Goal: Information Seeking & Learning: Learn about a topic

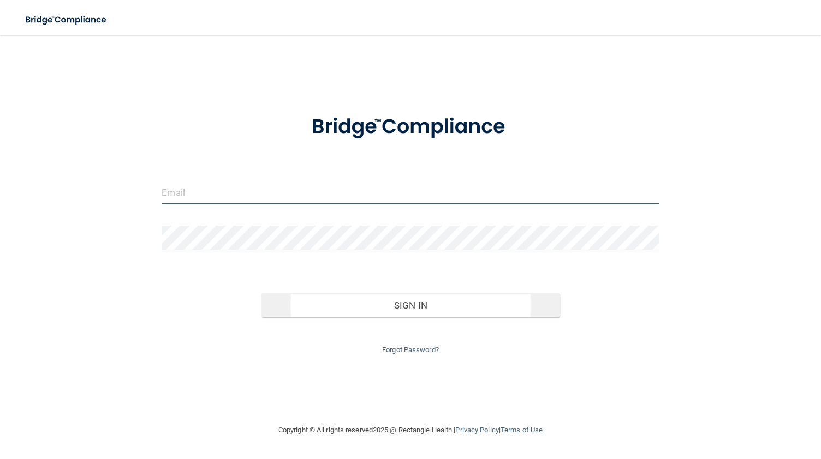
type input "[EMAIL_ADDRESS][DOMAIN_NAME]"
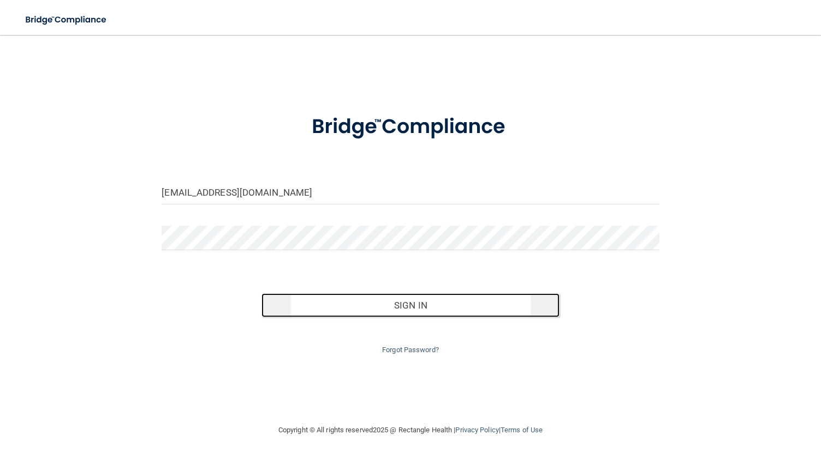
click at [423, 304] on button "Sign In" at bounding box center [410, 306] width 298 height 24
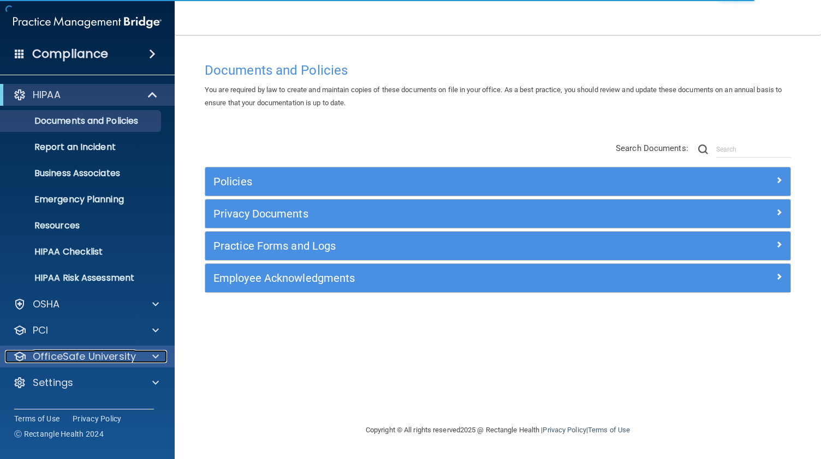
click at [155, 354] on span at bounding box center [155, 356] width 7 height 13
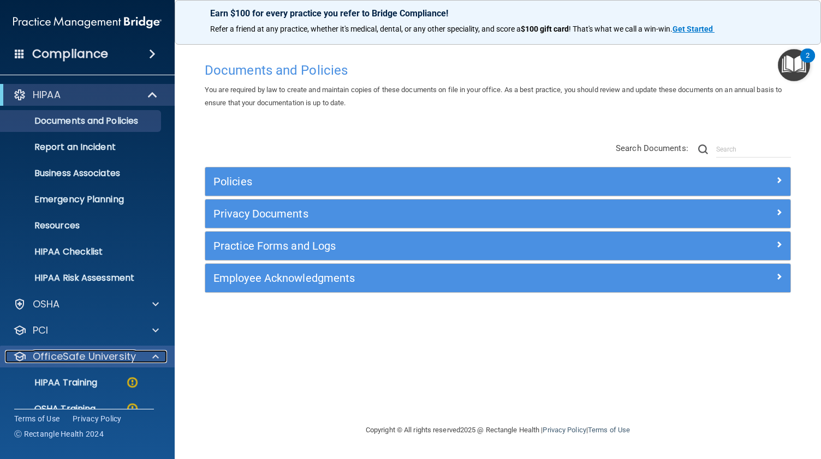
scroll to position [72, 0]
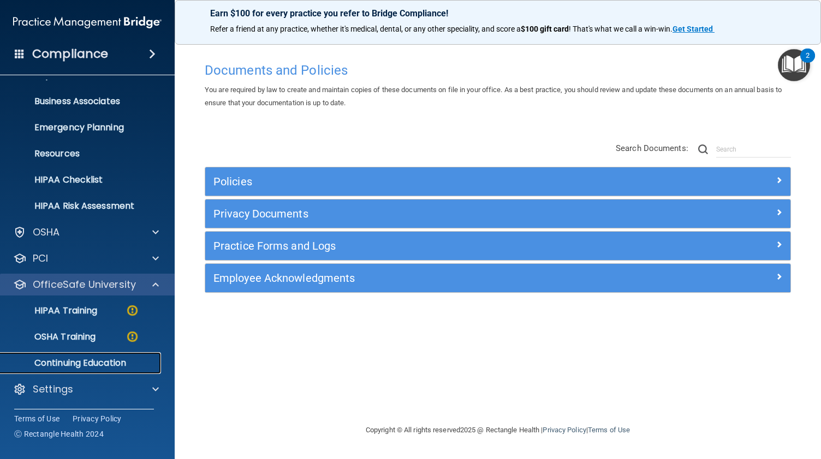
click at [155, 354] on link "Continuing Education" at bounding box center [75, 363] width 172 height 22
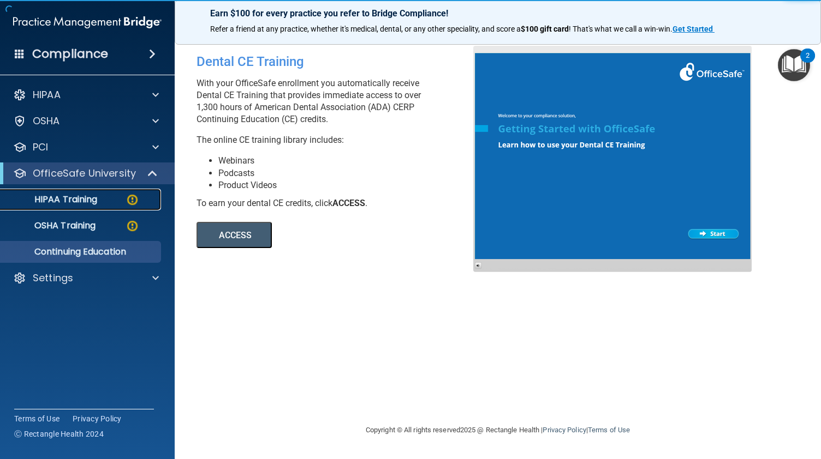
click at [102, 199] on div "HIPAA Training" at bounding box center [81, 199] width 149 height 11
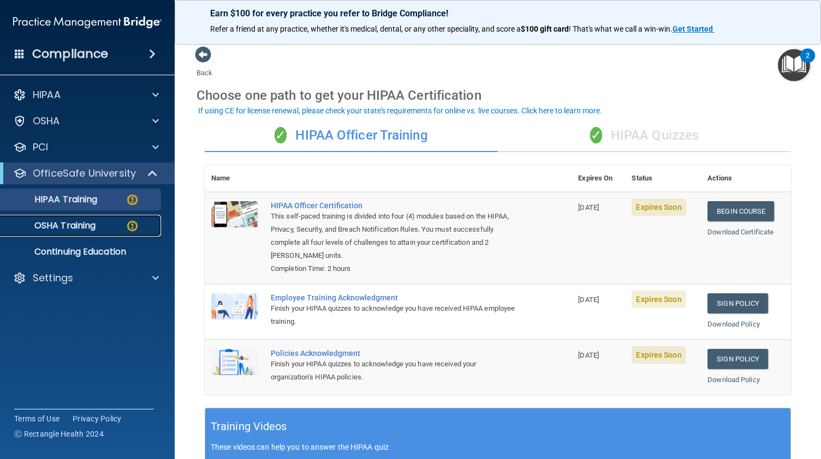
click at [68, 227] on p "OSHA Training" at bounding box center [51, 225] width 88 height 11
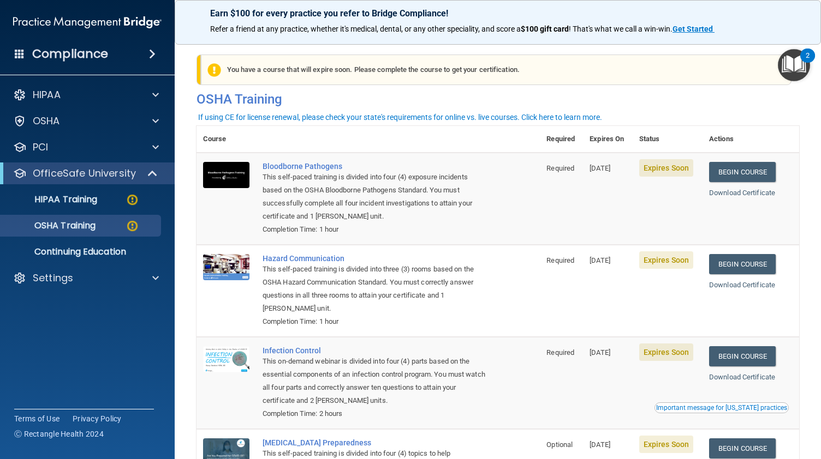
drag, startPoint x: 820, startPoint y: 290, endPoint x: 803, endPoint y: 339, distance: 52.1
click at [803, 339] on main "You have a course that has expired or is incomplete. Please complete the course…" at bounding box center [498, 247] width 646 height 424
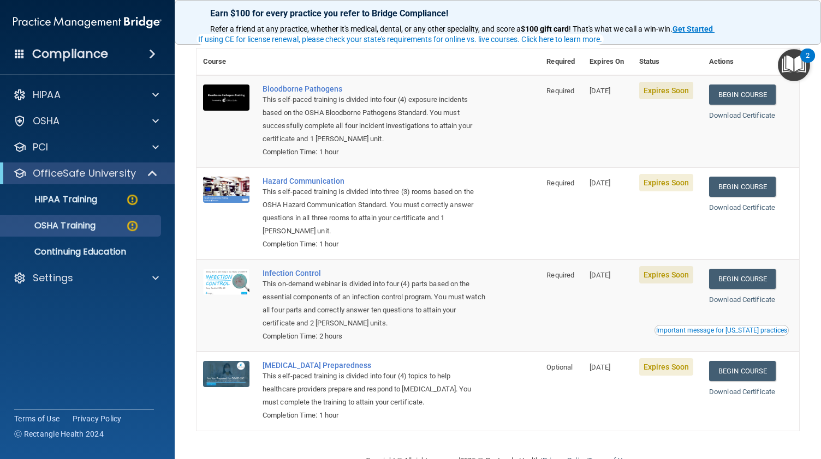
scroll to position [78, 0]
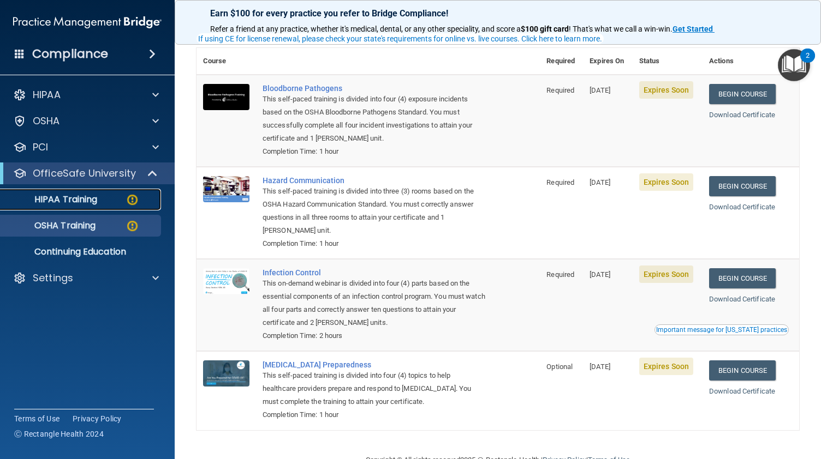
click at [91, 199] on p "HIPAA Training" at bounding box center [52, 199] width 90 height 11
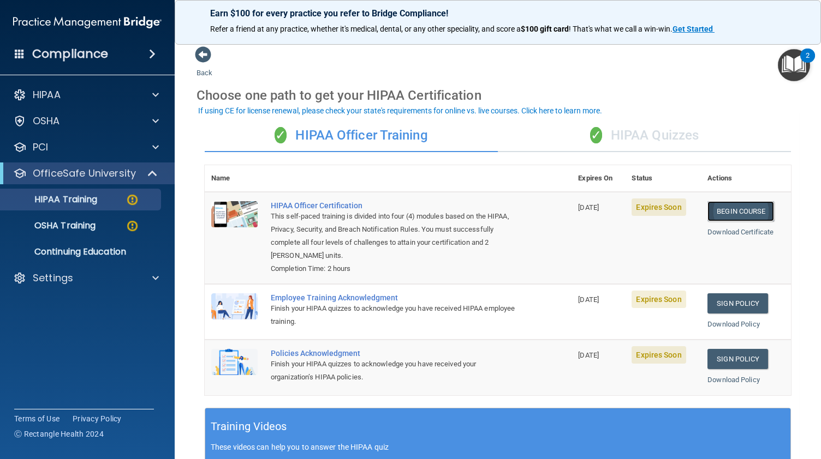
click at [745, 210] on link "Begin Course" at bounding box center [740, 211] width 67 height 20
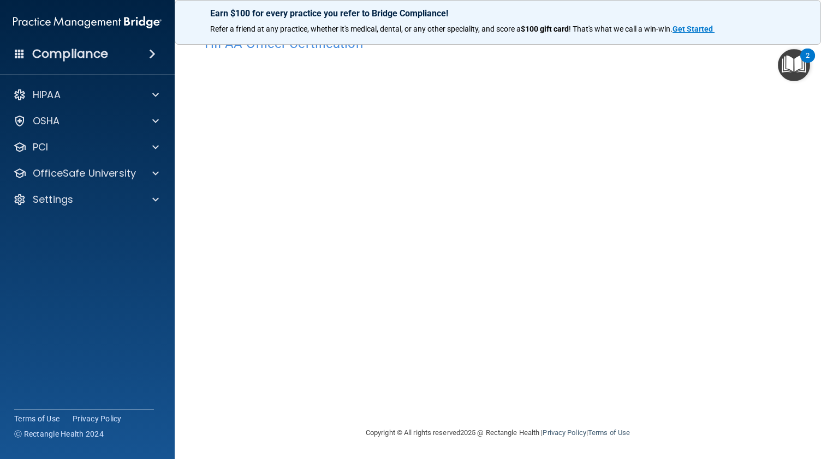
scroll to position [26, 0]
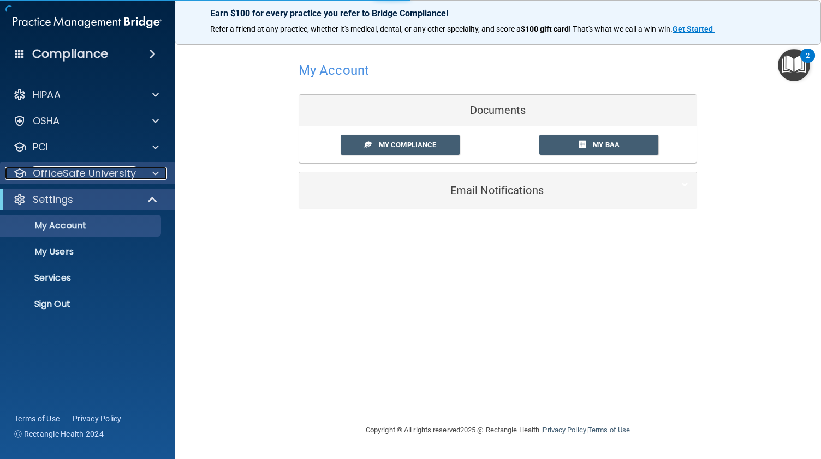
click at [72, 171] on p "OfficeSafe University" at bounding box center [84, 173] width 103 height 13
click at [158, 171] on span at bounding box center [155, 173] width 7 height 13
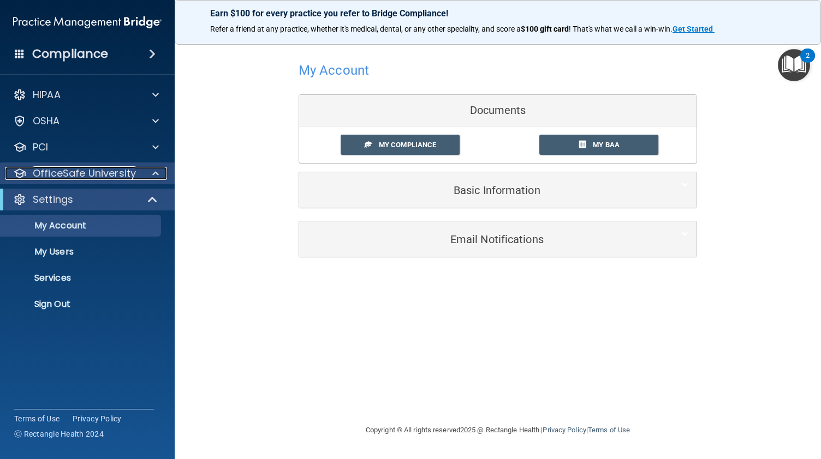
click at [156, 174] on span at bounding box center [155, 173] width 7 height 13
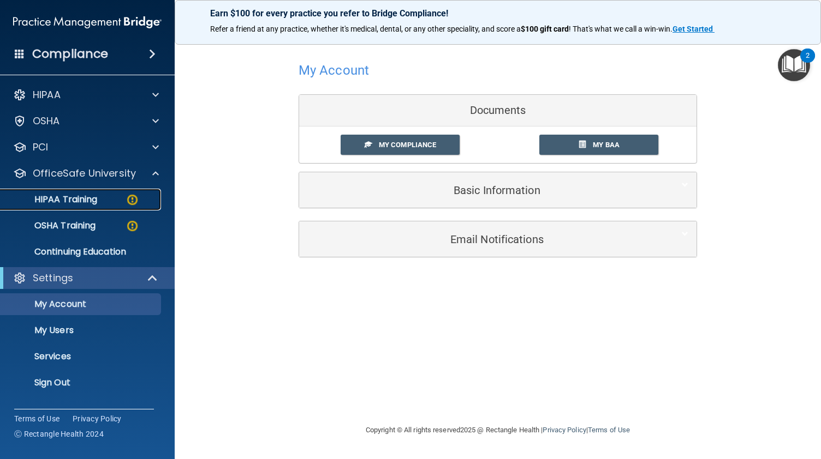
click at [93, 198] on p "HIPAA Training" at bounding box center [52, 199] width 90 height 11
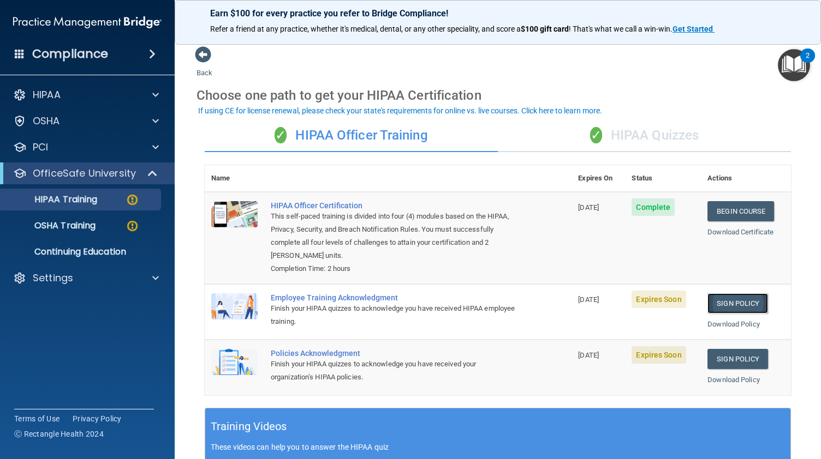
click at [731, 304] on link "Sign Policy" at bounding box center [737, 304] width 61 height 20
click at [738, 358] on link "Sign Policy" at bounding box center [737, 359] width 61 height 20
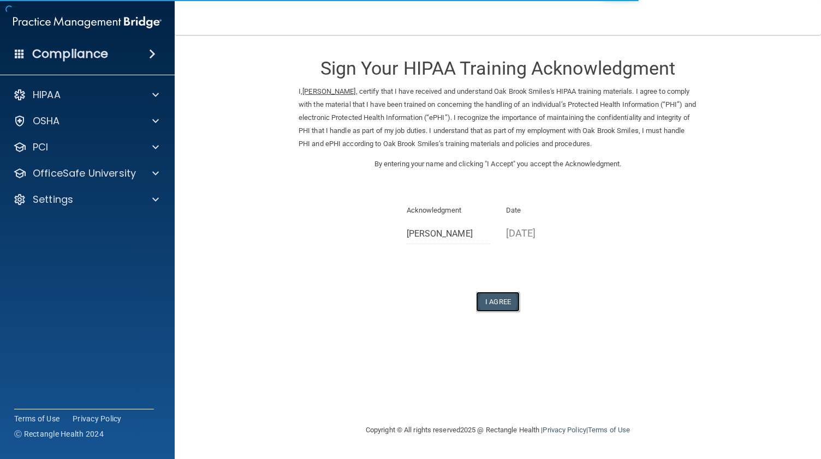
click at [492, 295] on button "I Agree" at bounding box center [498, 302] width 44 height 20
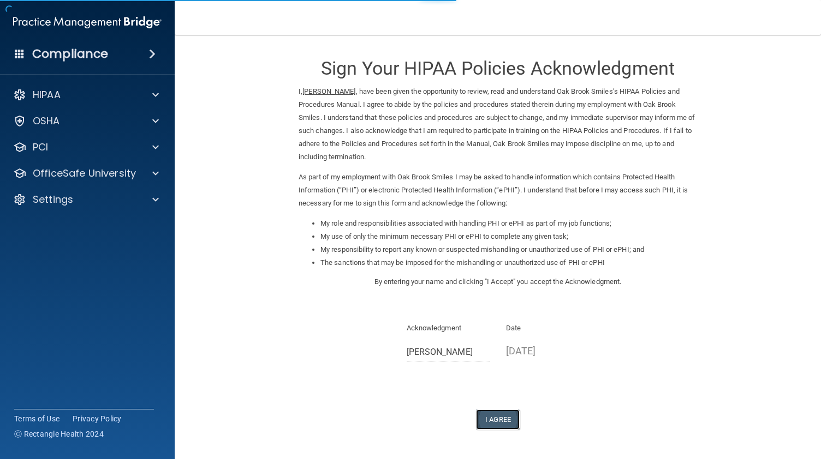
click at [498, 420] on button "I Agree" at bounding box center [498, 420] width 44 height 20
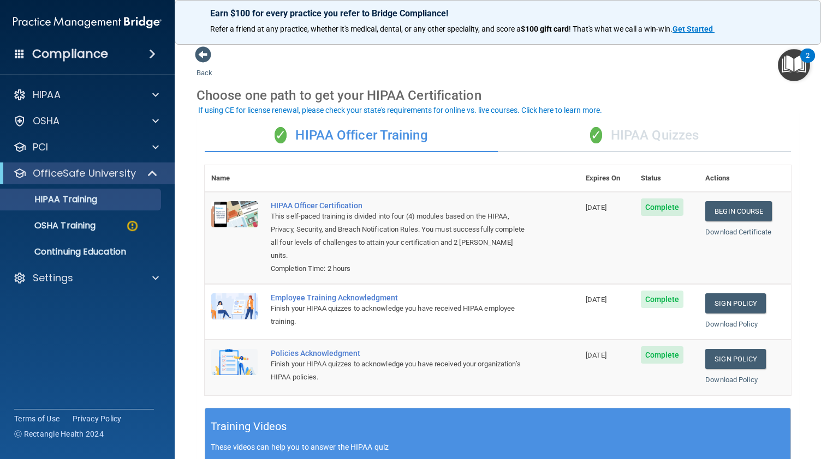
scroll to position [1, 0]
click at [91, 230] on p "OSHA Training" at bounding box center [51, 225] width 88 height 11
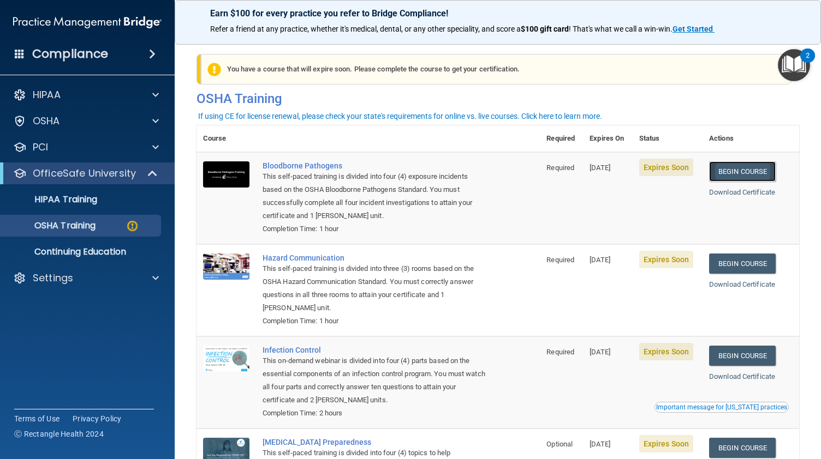
click at [744, 173] on link "Begin Course" at bounding box center [742, 172] width 67 height 20
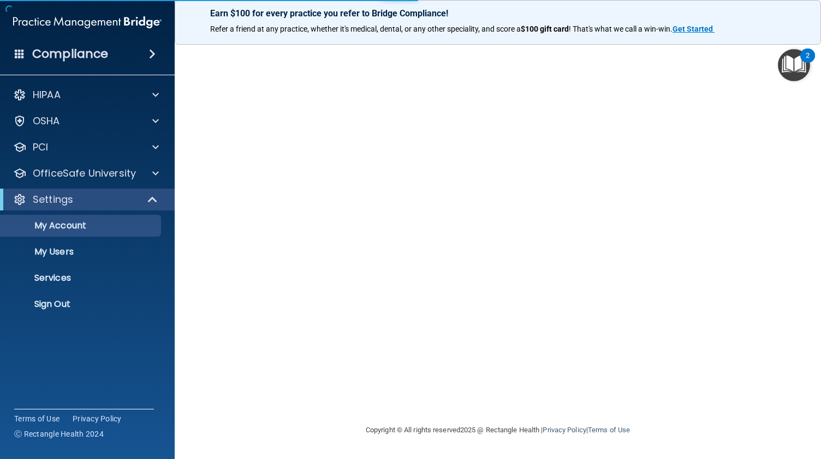
click at [88, 184] on div "HIPAA Documents and Policies Report an Incident Business Associates Emergency P…" at bounding box center [87, 202] width 175 height 244
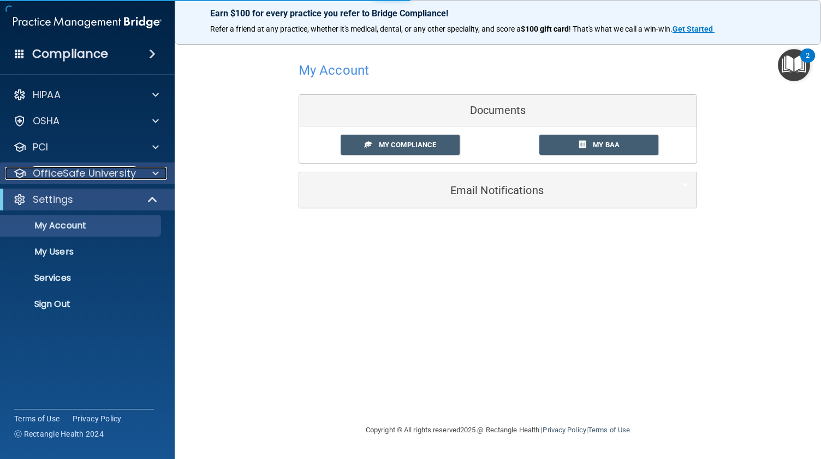
click at [96, 177] on p "OfficeSafe University" at bounding box center [84, 173] width 103 height 13
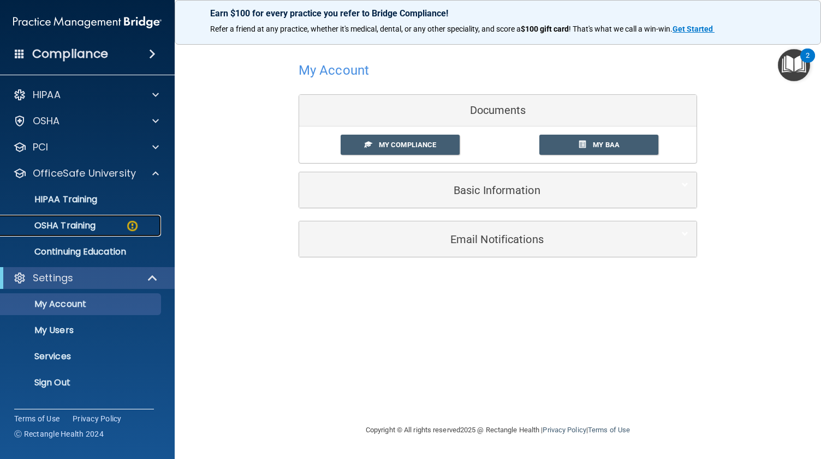
click at [88, 229] on p "OSHA Training" at bounding box center [51, 225] width 88 height 11
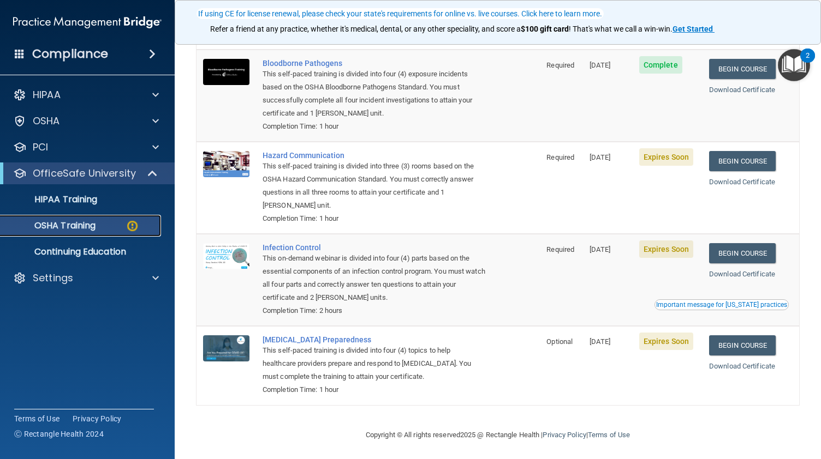
scroll to position [106, 0]
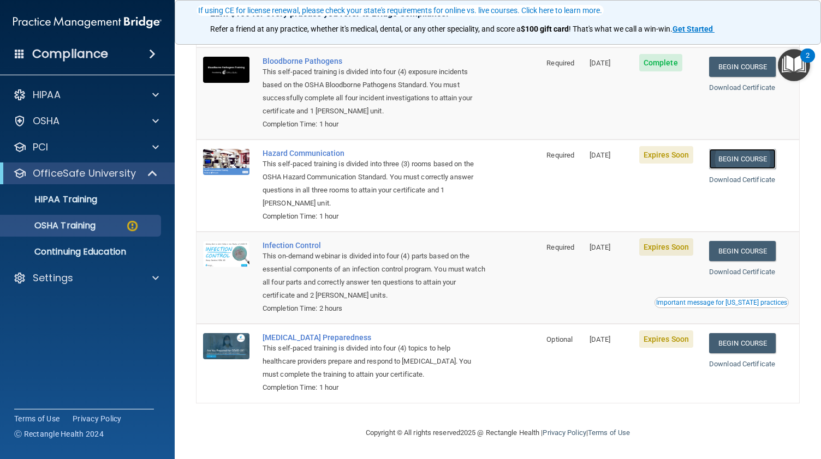
click at [744, 154] on link "Begin Course" at bounding box center [742, 159] width 67 height 20
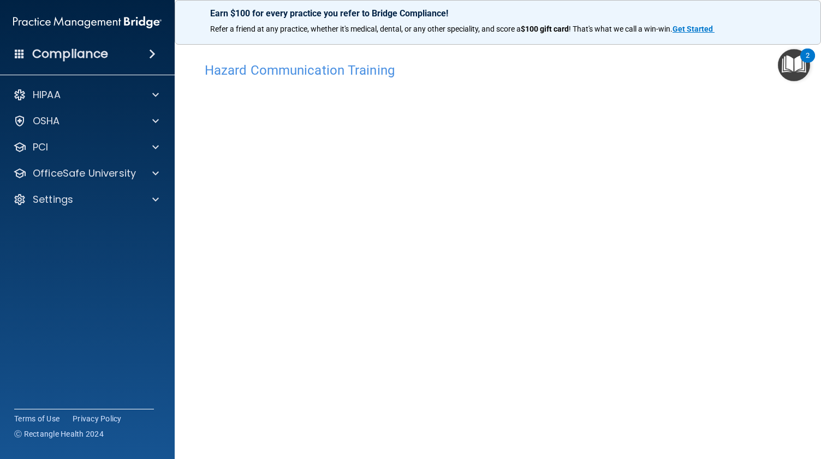
scroll to position [32, 0]
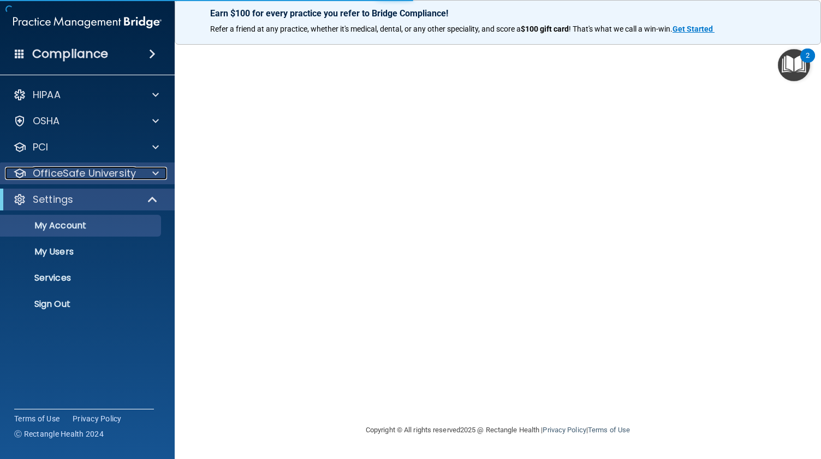
click at [79, 177] on p "OfficeSafe University" at bounding box center [84, 173] width 103 height 13
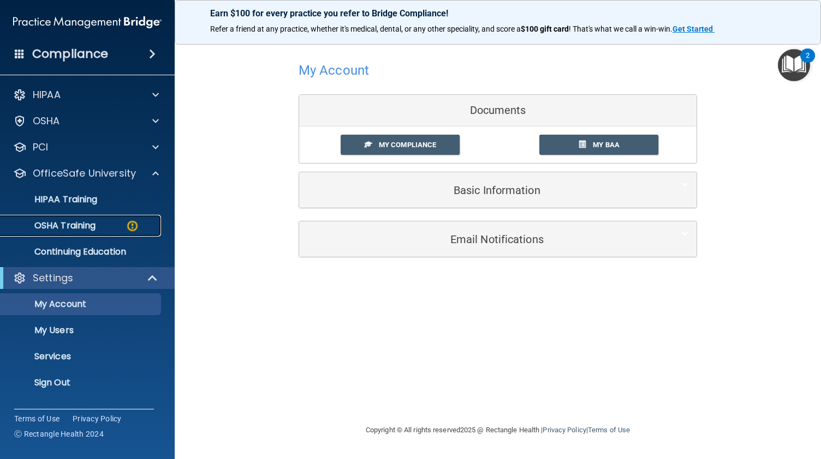
click at [90, 227] on p "OSHA Training" at bounding box center [51, 225] width 88 height 11
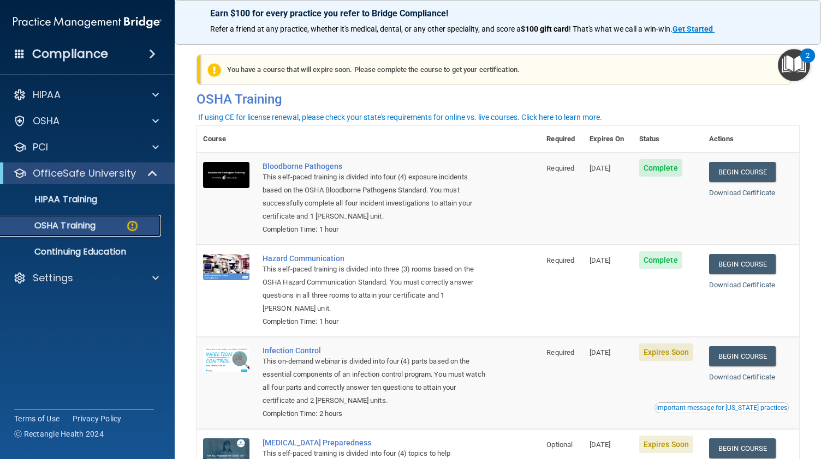
scroll to position [106, 0]
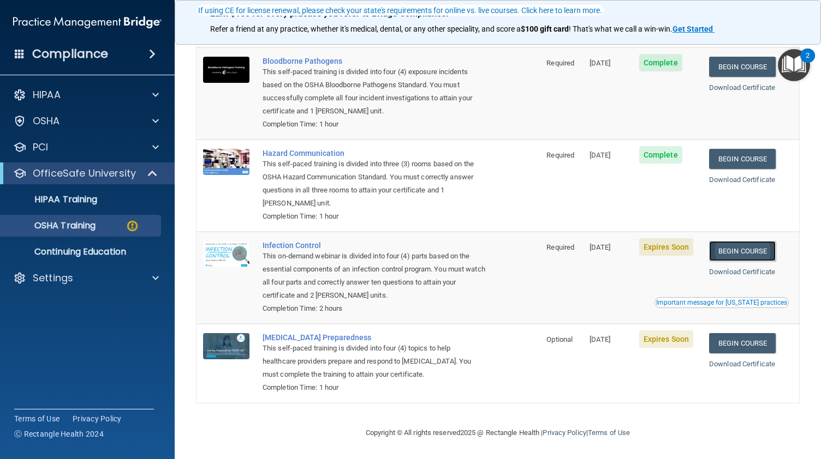
click at [735, 247] on link "Begin Course" at bounding box center [742, 251] width 67 height 20
click at [90, 229] on p "OSHA Training" at bounding box center [51, 225] width 88 height 11
click at [71, 231] on p "OSHA Training" at bounding box center [51, 225] width 88 height 11
click at [118, 282] on div "Settings" at bounding box center [72, 278] width 135 height 13
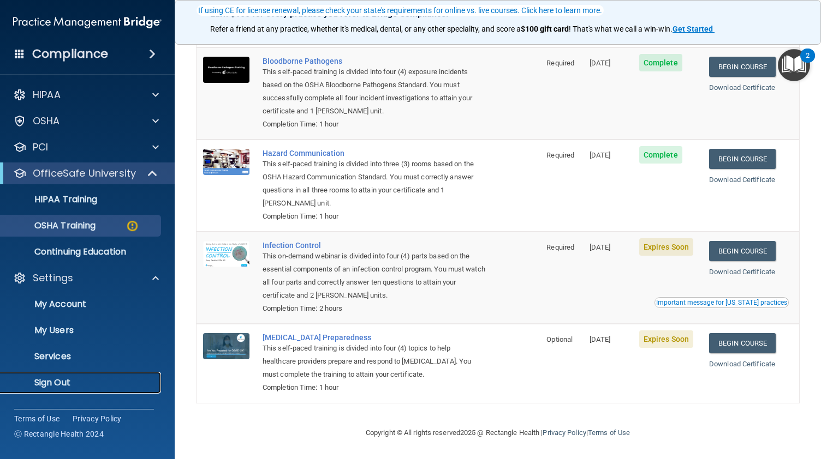
click at [85, 384] on p "Sign Out" at bounding box center [81, 383] width 149 height 11
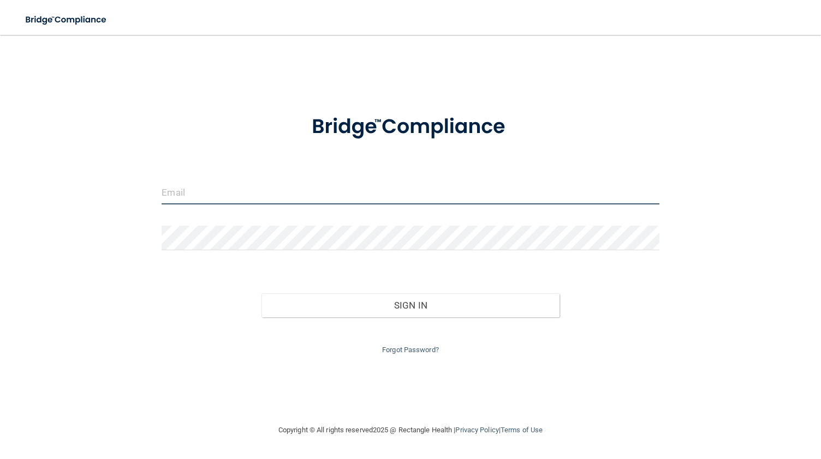
type input "[EMAIL_ADDRESS][DOMAIN_NAME]"
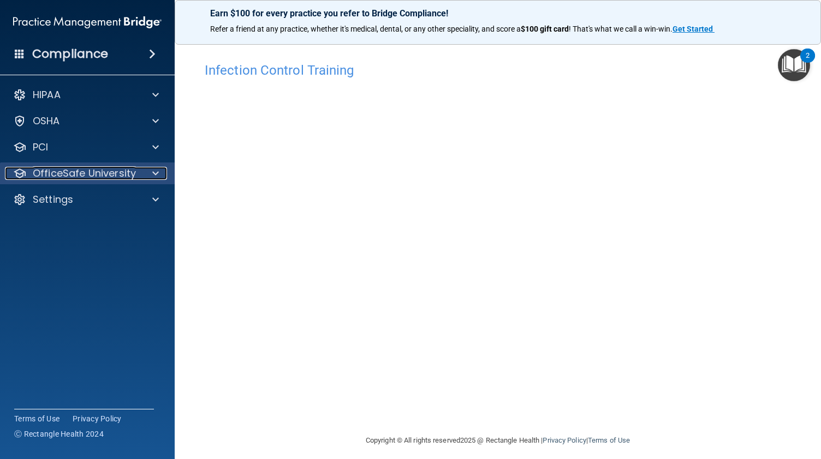
click at [88, 177] on p "OfficeSafe University" at bounding box center [84, 173] width 103 height 13
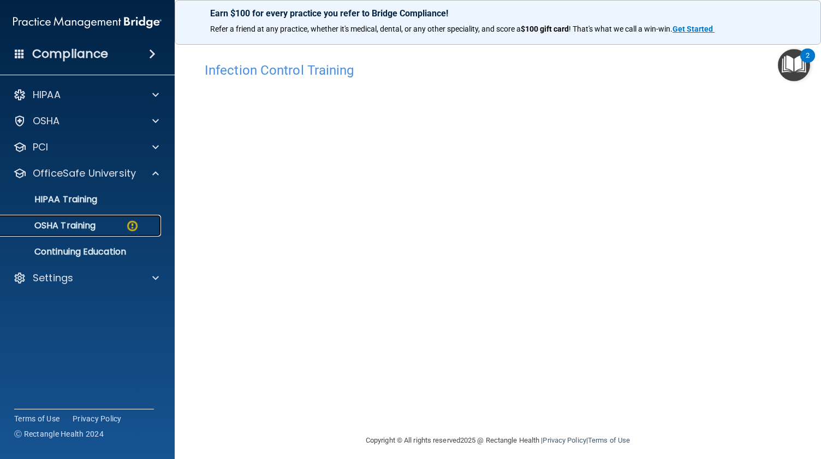
click at [100, 236] on link "OSHA Training" at bounding box center [75, 226] width 172 height 22
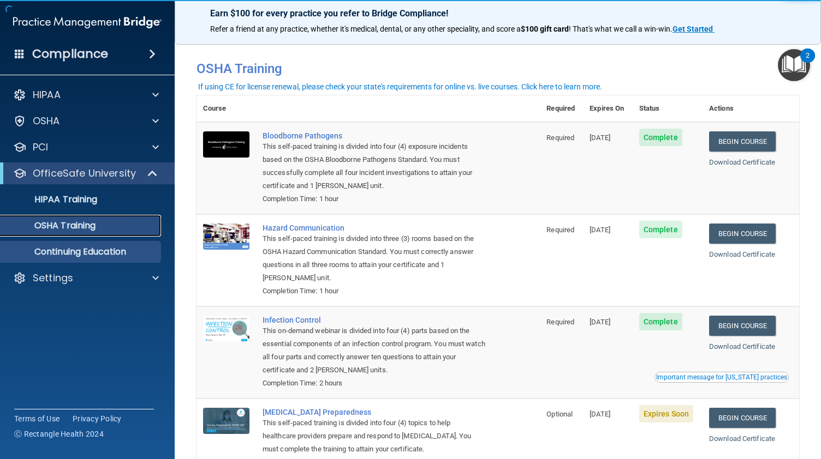
scroll to position [76, 0]
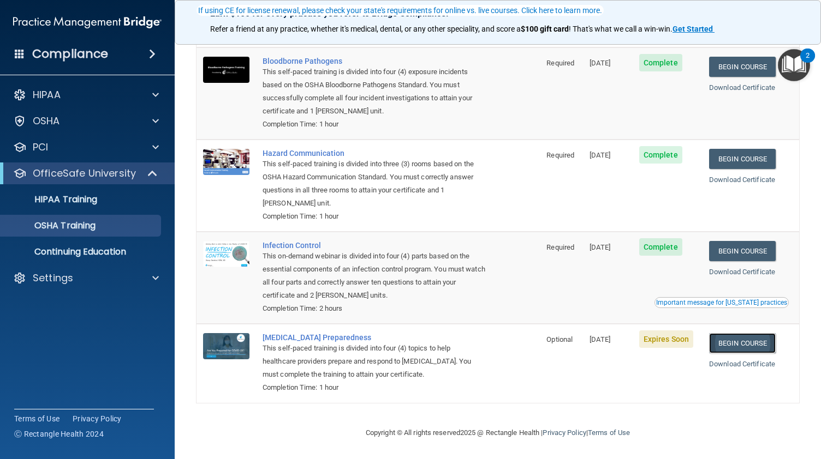
click at [745, 344] on link "Begin Course" at bounding box center [742, 343] width 67 height 20
click at [118, 274] on div "Settings" at bounding box center [72, 278] width 135 height 13
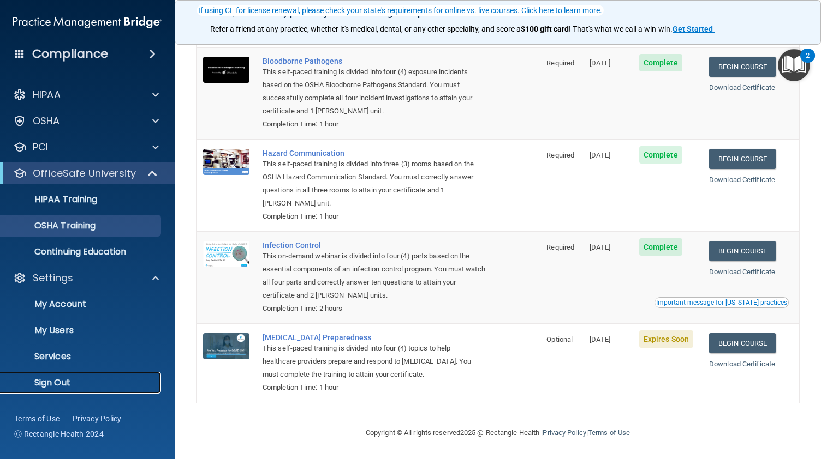
click at [64, 384] on p "Sign Out" at bounding box center [81, 383] width 149 height 11
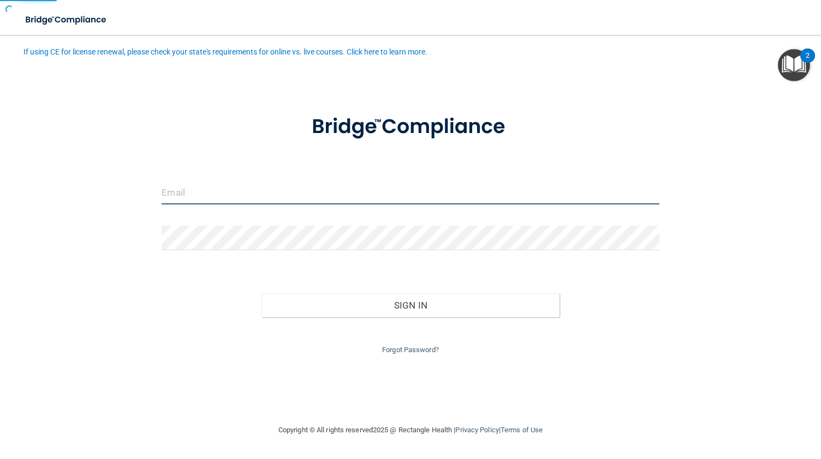
type input "[EMAIL_ADDRESS][DOMAIN_NAME]"
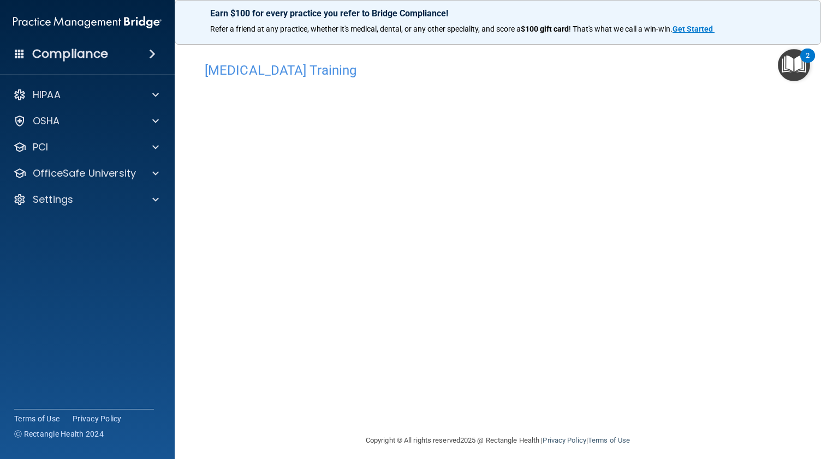
click at [301, 62] on div "[MEDICAL_DATA] Training" at bounding box center [497, 70] width 602 height 27
click at [81, 176] on p "OfficeSafe University" at bounding box center [84, 173] width 103 height 13
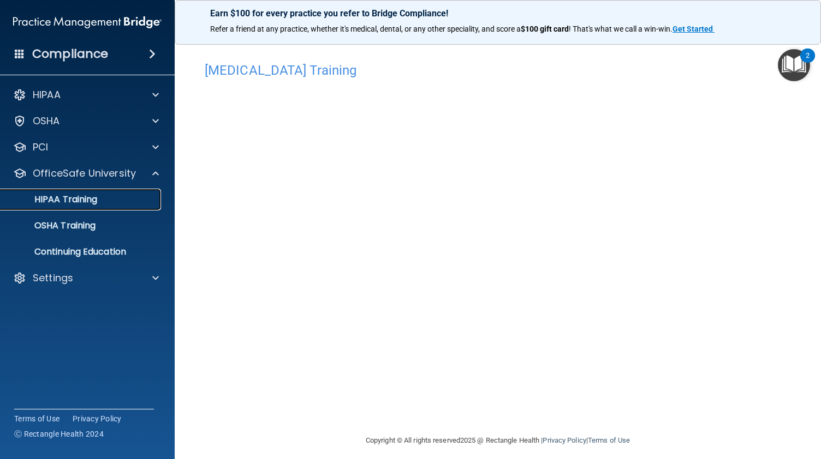
click at [104, 200] on div "HIPAA Training" at bounding box center [81, 199] width 149 height 11
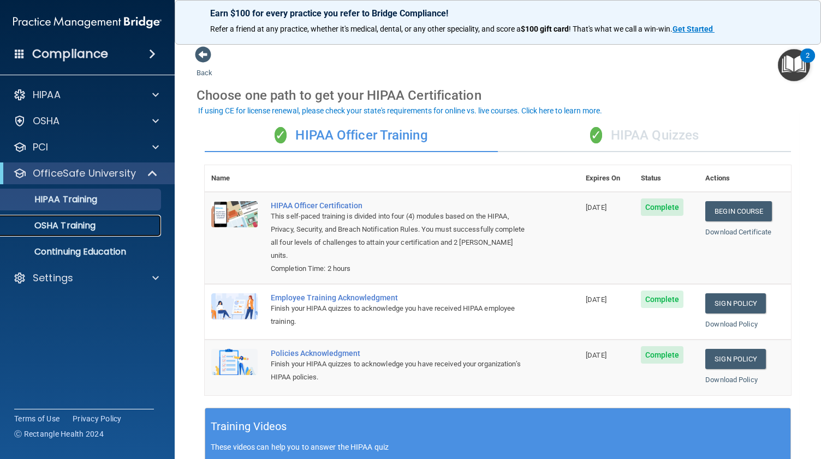
click at [82, 231] on p "OSHA Training" at bounding box center [51, 225] width 88 height 11
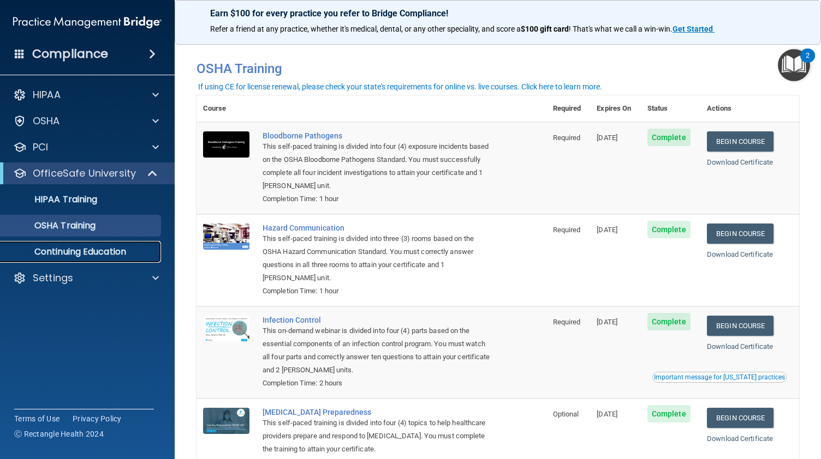
click at [69, 260] on link "Continuing Education" at bounding box center [75, 252] width 172 height 22
